Goal: Information Seeking & Learning: Find specific fact

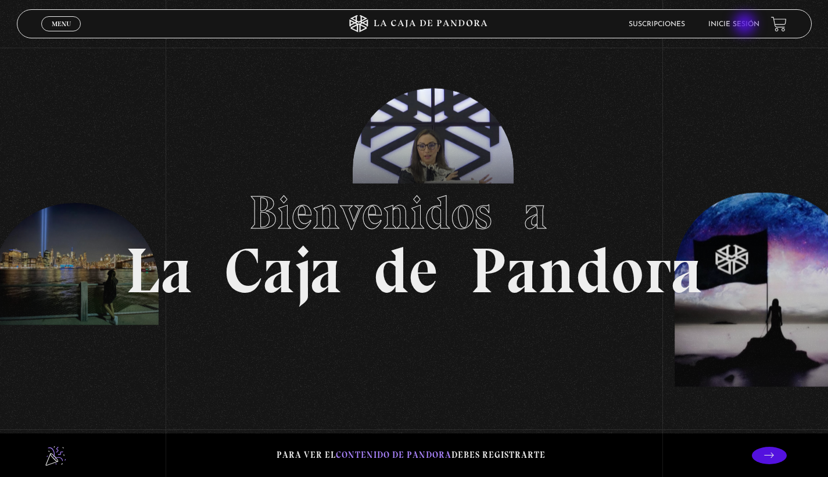
click at [746, 25] on link "Inicie sesión" at bounding box center [733, 24] width 51 height 7
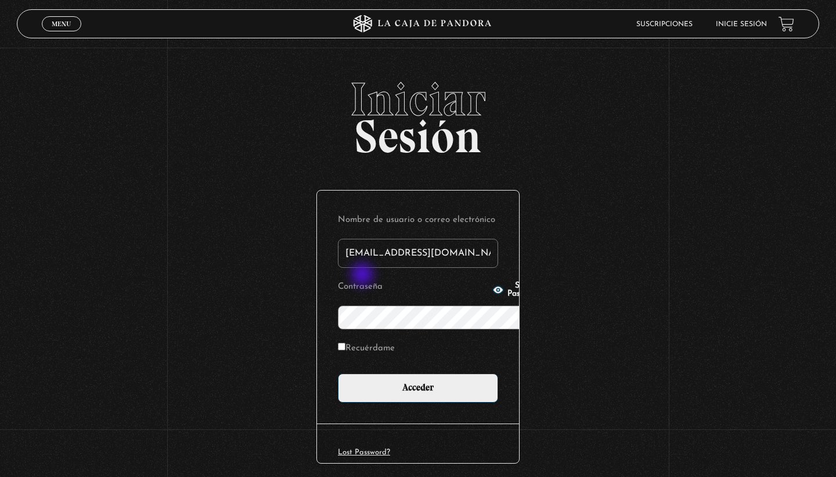
type input "nahiaflores2@hotmaul.com"
click at [338, 373] on input "Acceder" at bounding box center [418, 387] width 160 height 29
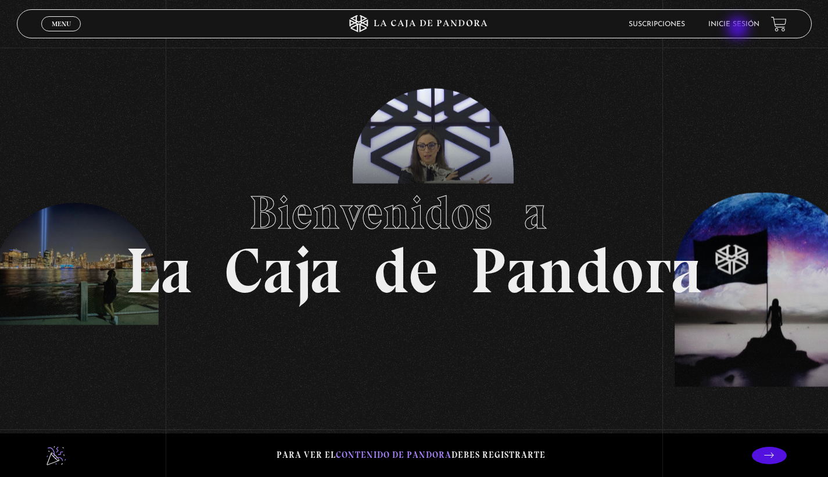
click at [739, 29] on li "Inicie sesión" at bounding box center [733, 24] width 51 height 18
click at [738, 21] on link "Inicie sesión" at bounding box center [733, 24] width 51 height 7
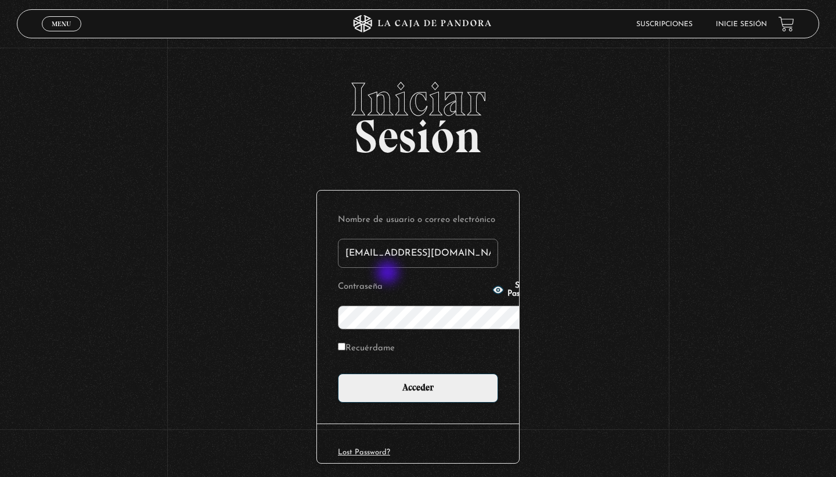
type input "[EMAIL_ADDRESS][DOMAIN_NAME]"
click at [338, 373] on input "Acceder" at bounding box center [418, 387] width 160 height 29
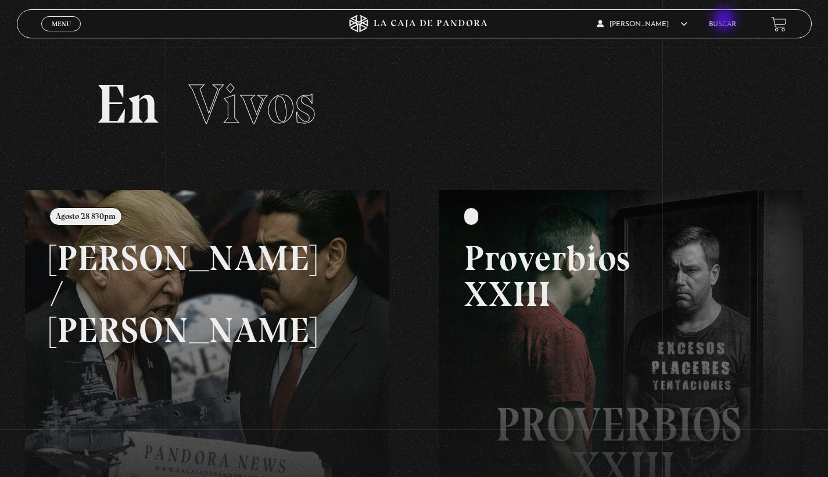
click at [725, 21] on link "Buscar" at bounding box center [722, 24] width 27 height 7
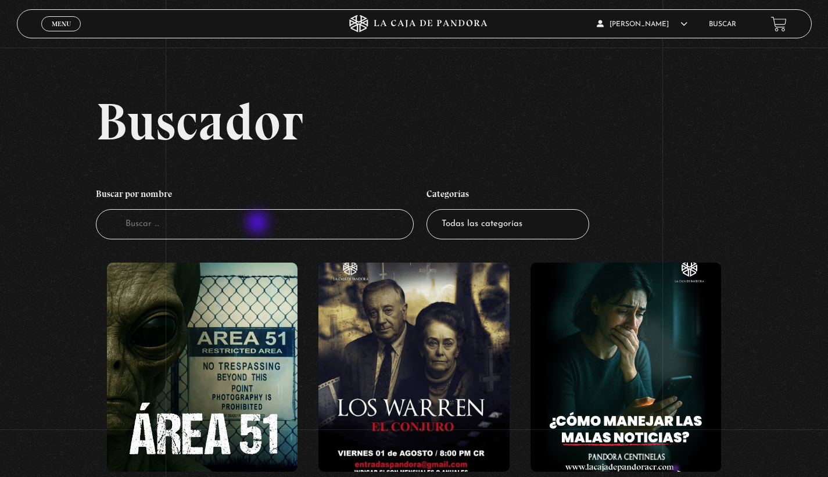
click at [258, 224] on input "Buscador" at bounding box center [255, 224] width 318 height 31
type input "[PERSON_NAME]"
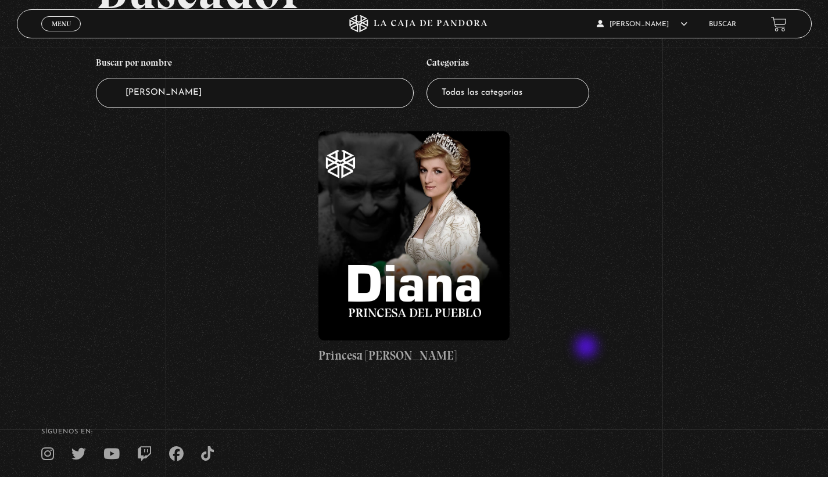
scroll to position [139, 0]
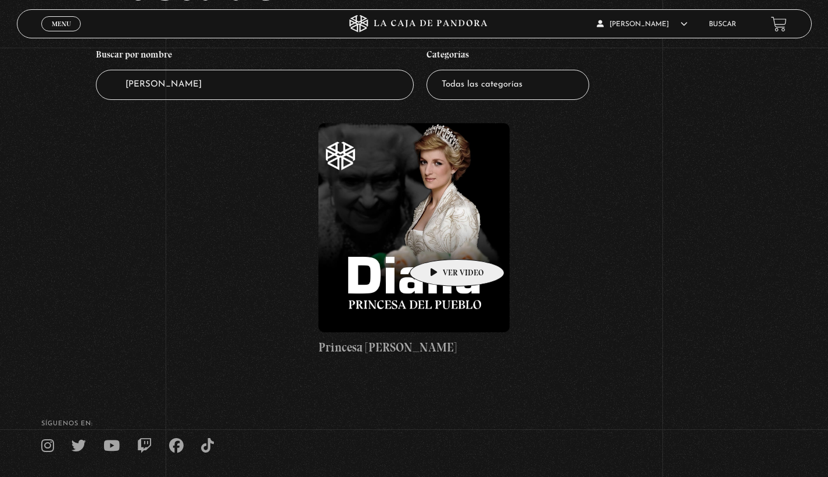
click at [439, 242] on figure at bounding box center [413, 227] width 191 height 209
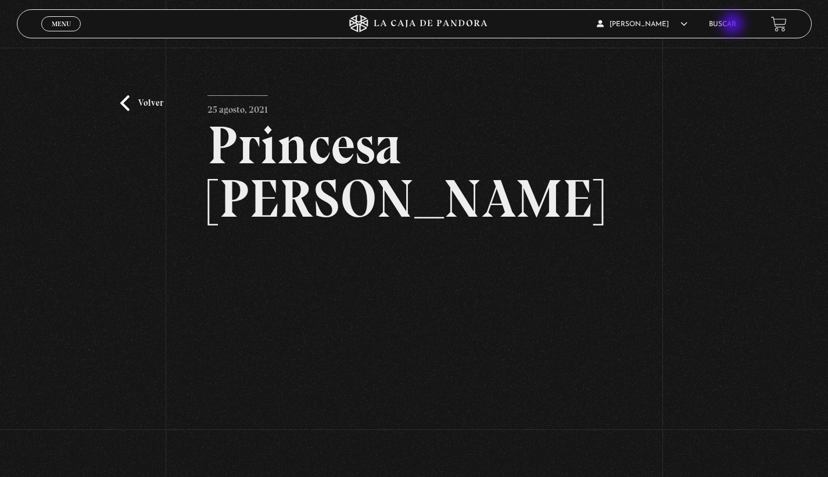
click at [734, 25] on link "Buscar" at bounding box center [722, 24] width 27 height 7
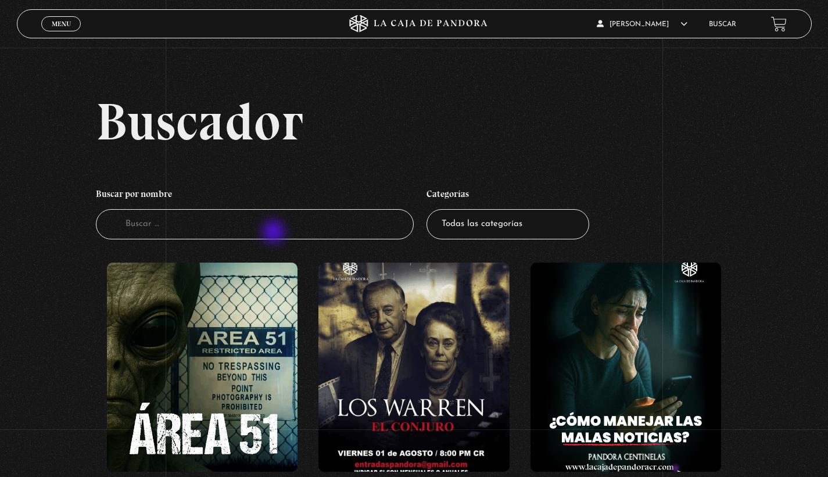
click at [275, 233] on input "Buscador" at bounding box center [255, 224] width 318 height 31
type input "muerte princesa diana"
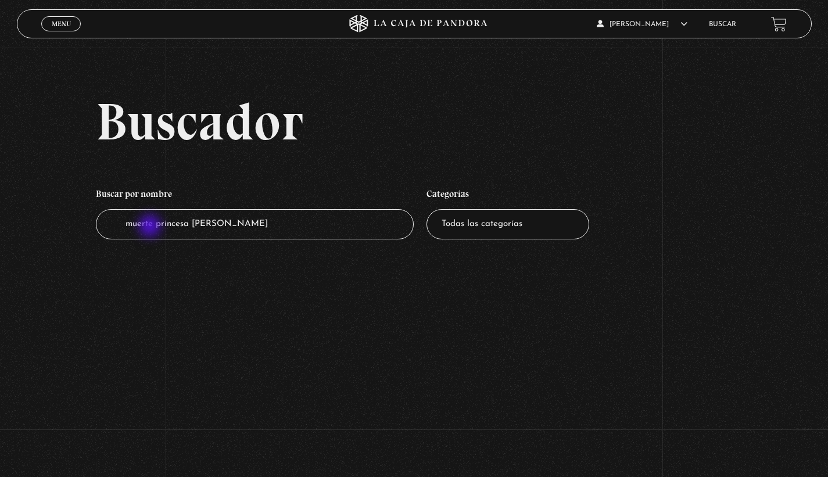
click at [151, 227] on input "muerte princesa [PERSON_NAME]" at bounding box center [255, 224] width 318 height 31
type input "princesa diana"
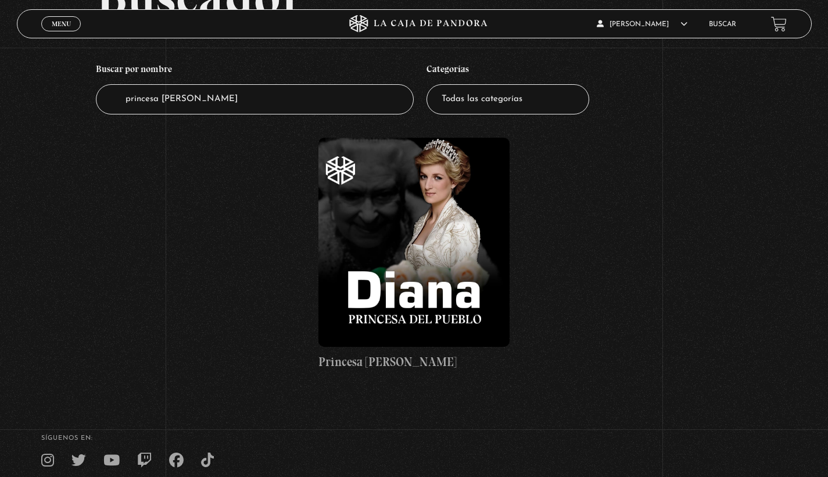
scroll to position [104, 0]
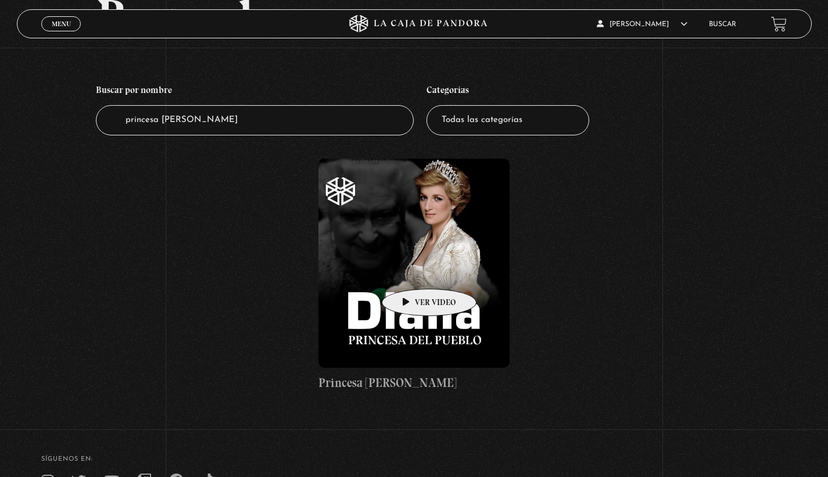
click at [411, 271] on figure at bounding box center [413, 263] width 191 height 209
